Goal: Task Accomplishment & Management: Manage account settings

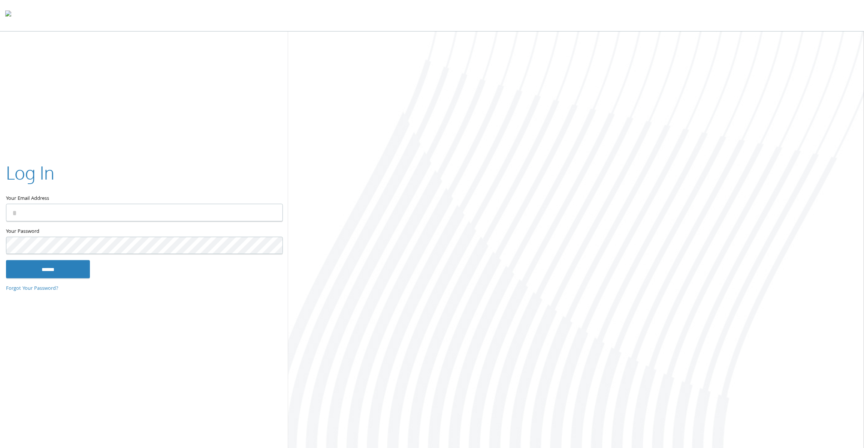
click at [131, 224] on div "Your Email Address" at bounding box center [144, 193] width 276 height 67
click at [138, 211] on input "Your Email Address" at bounding box center [144, 212] width 277 height 18
type input "**********"
click at [6, 260] on input "******" at bounding box center [48, 269] width 84 height 18
